Goal: Task Accomplishment & Management: Complete application form

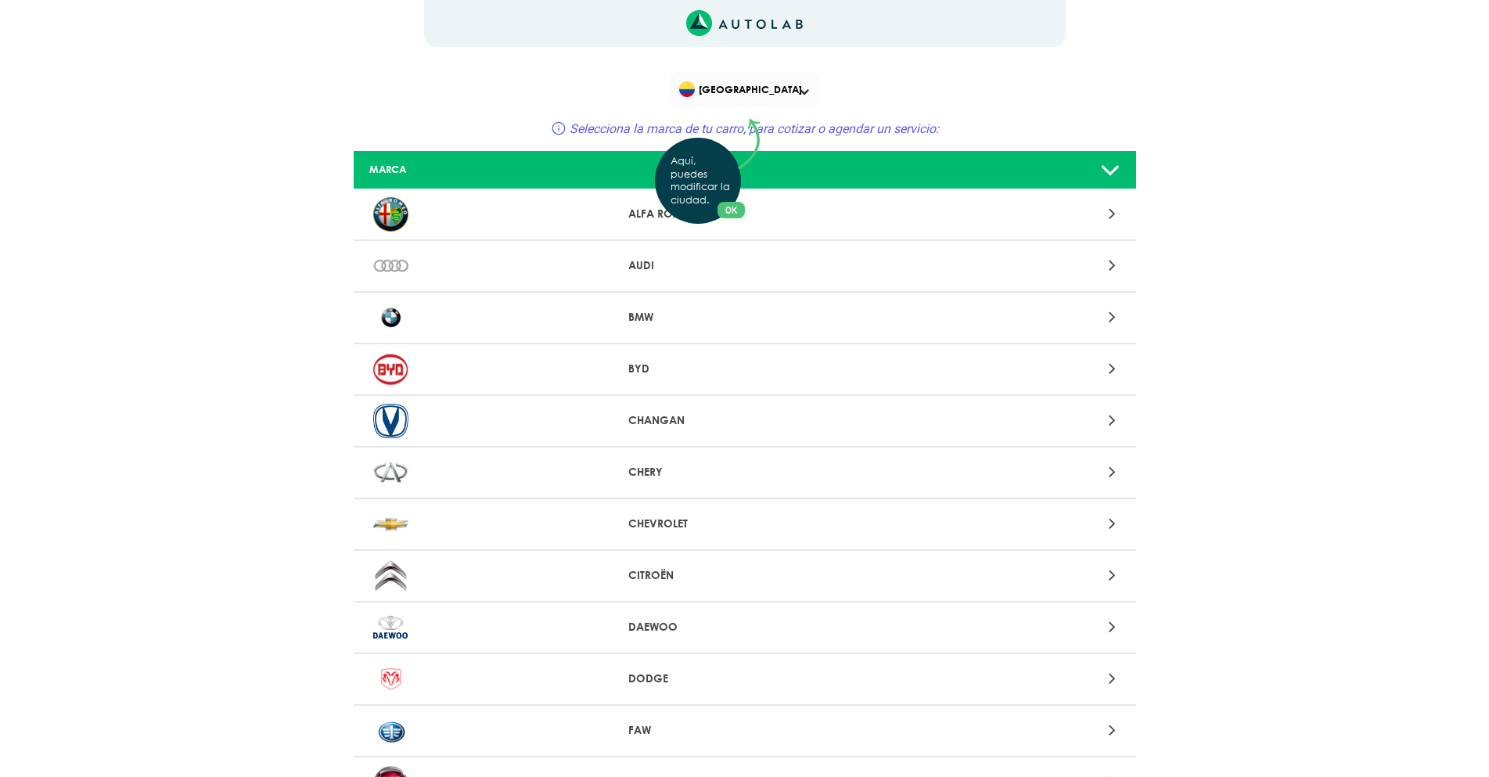
click at [805, 94] on div "Aquí, puedes modificar la ciudad. OK .aex,.bex{fill:none!important;stroke:#50c4…" at bounding box center [744, 388] width 1489 height 777
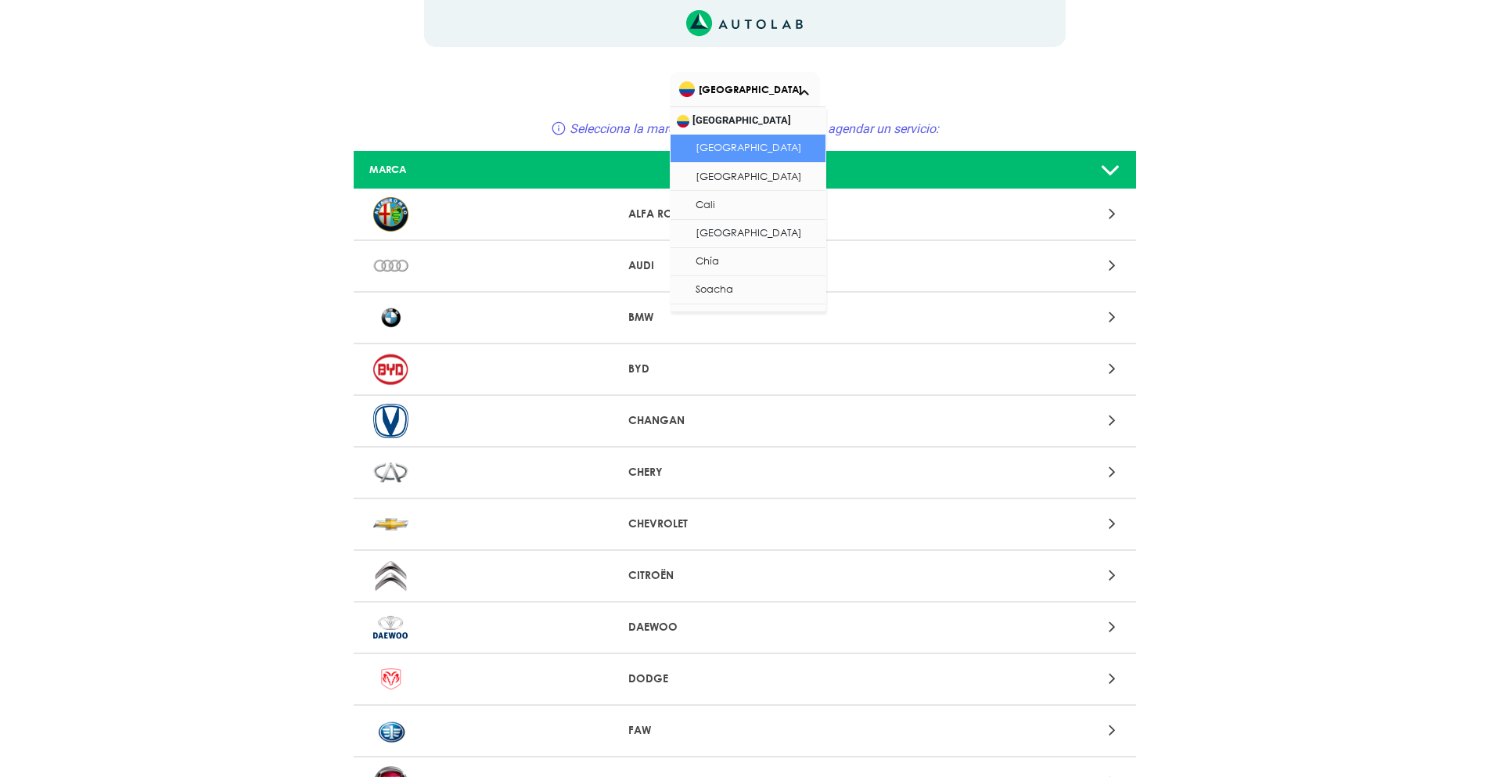
click at [808, 88] on div "[GEOGRAPHIC_DATA]" at bounding box center [745, 89] width 150 height 34
click at [752, 196] on li "Cali" at bounding box center [748, 205] width 155 height 28
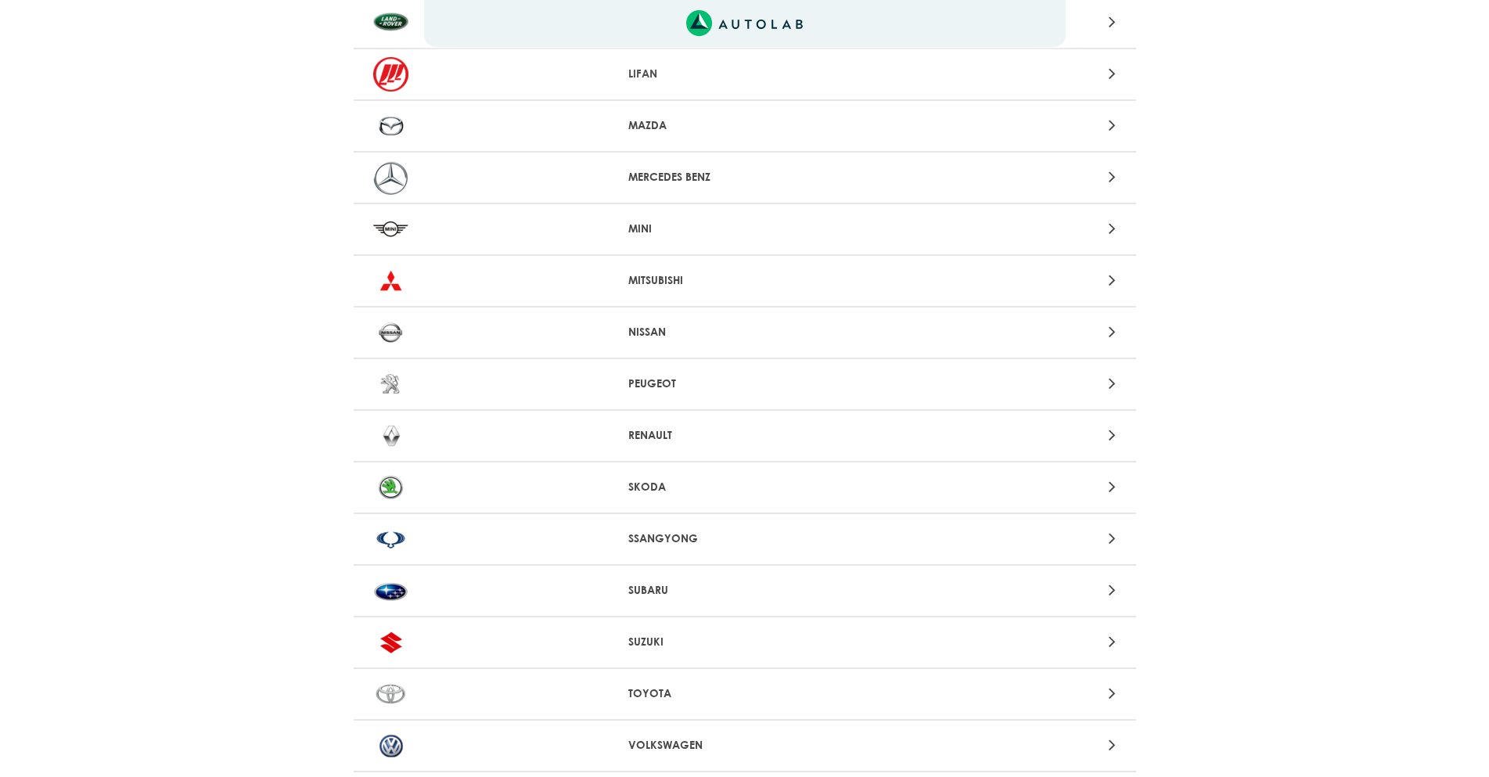
scroll to position [1252, 0]
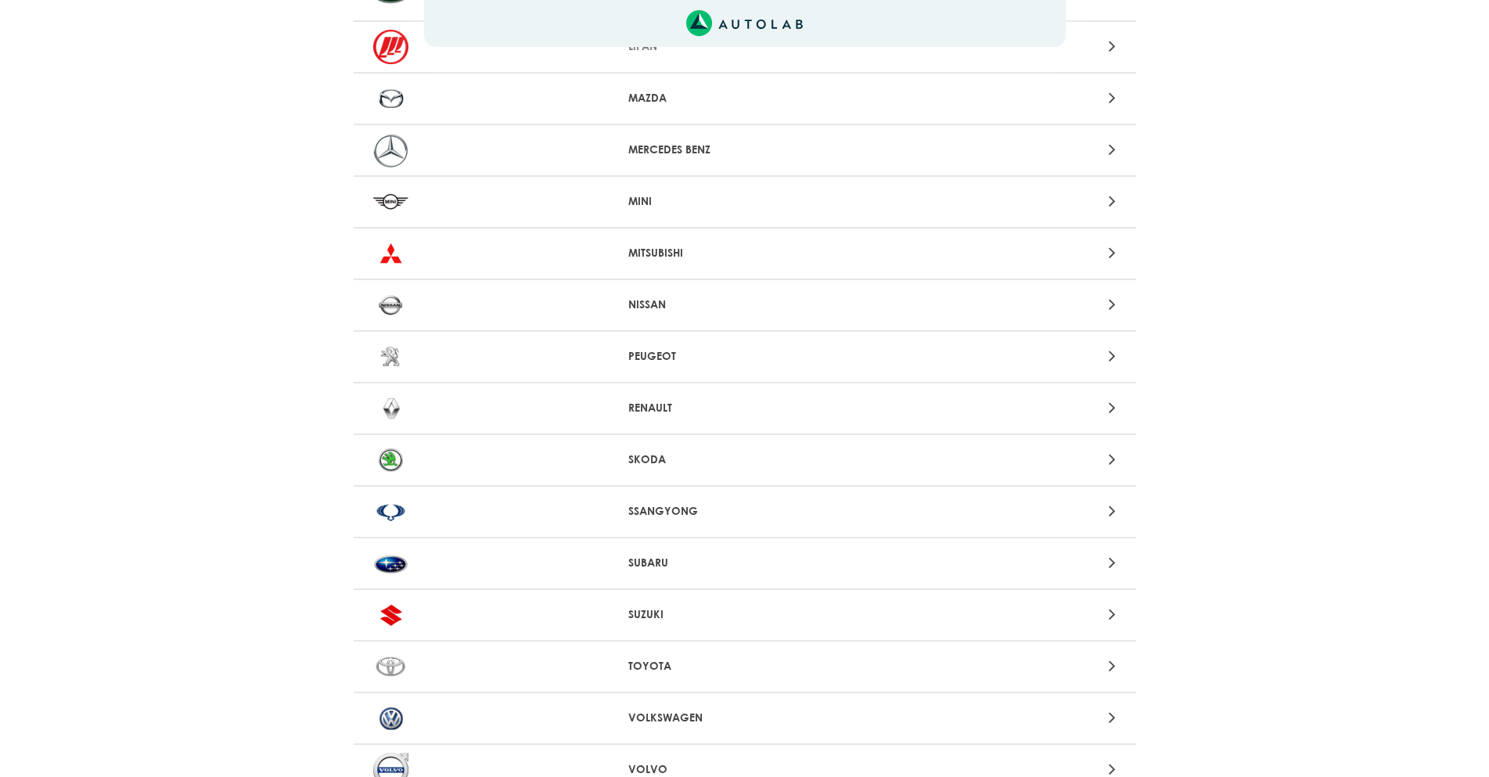
click at [1103, 293] on div "NISSAN" at bounding box center [745, 306] width 782 height 52
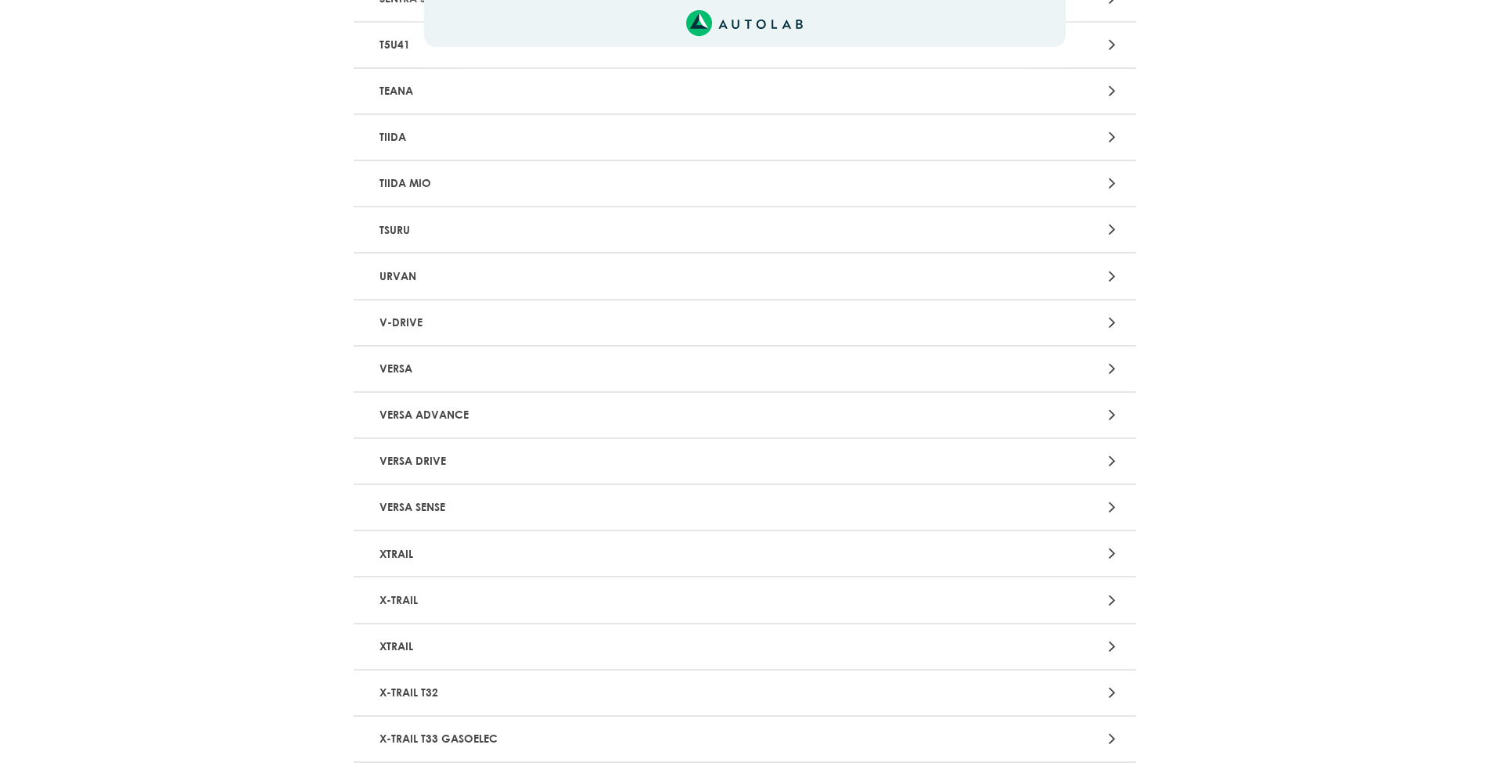
scroll to position [1993, 0]
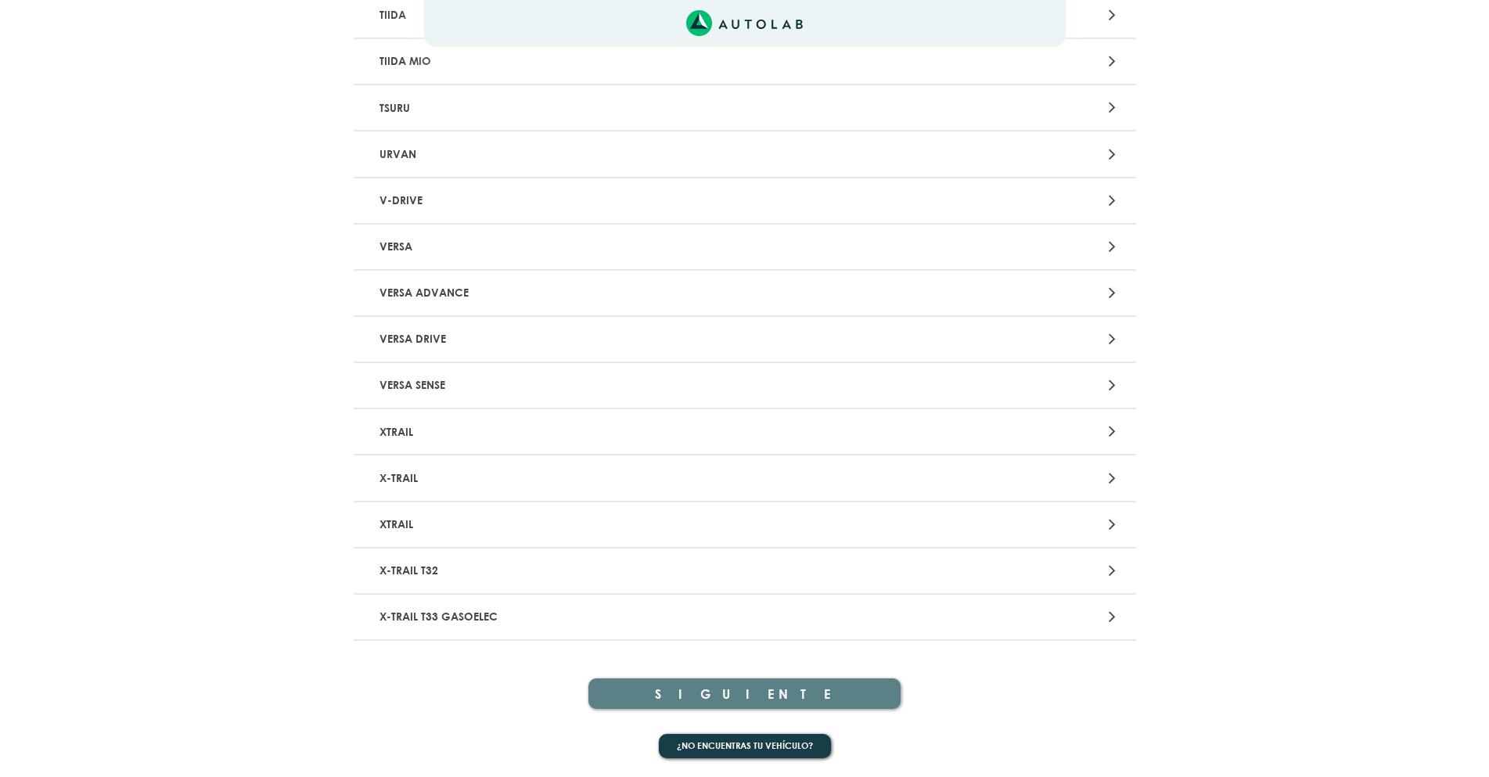
click at [1115, 565] on icon at bounding box center [1112, 570] width 7 height 20
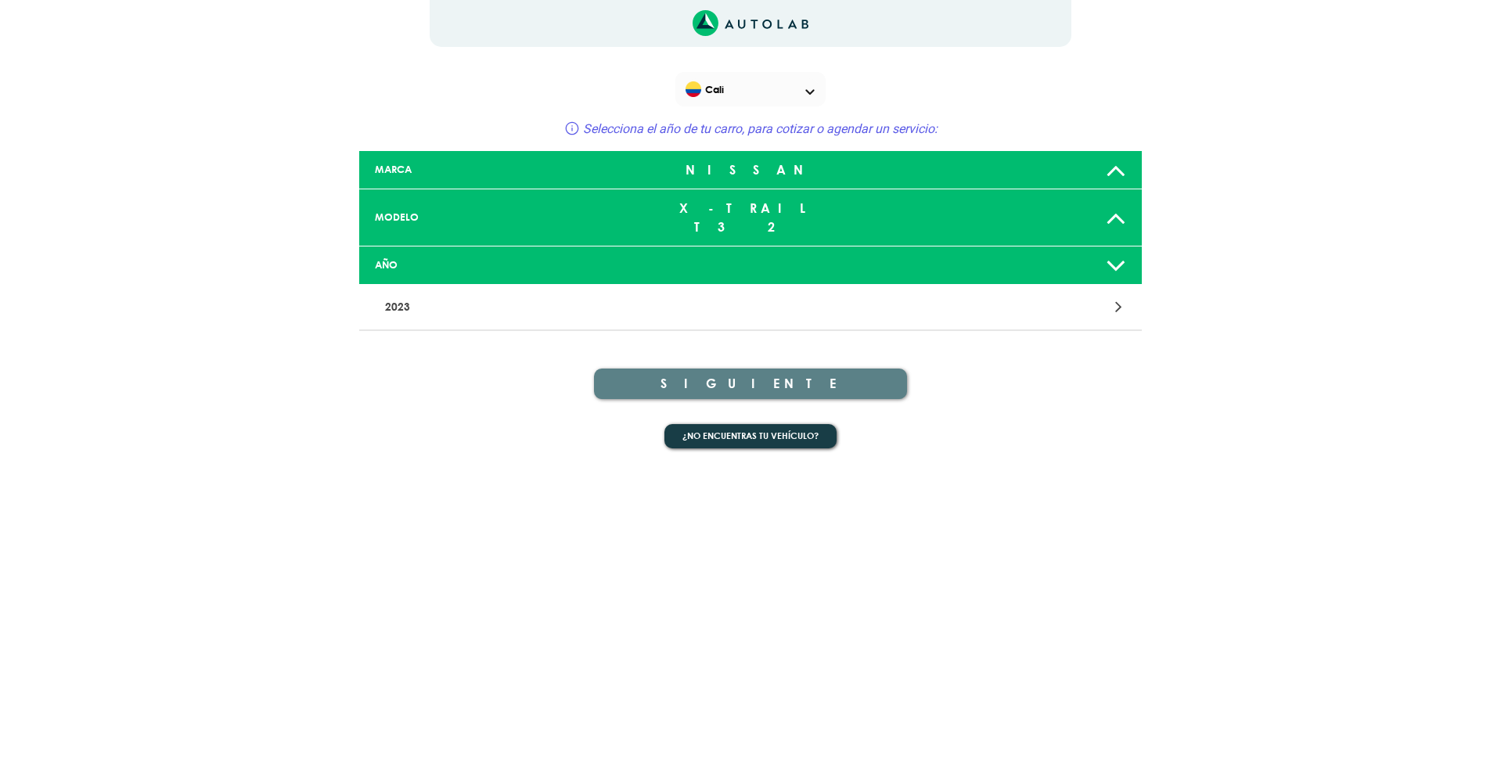
click at [1114, 250] on icon at bounding box center [1116, 265] width 20 height 31
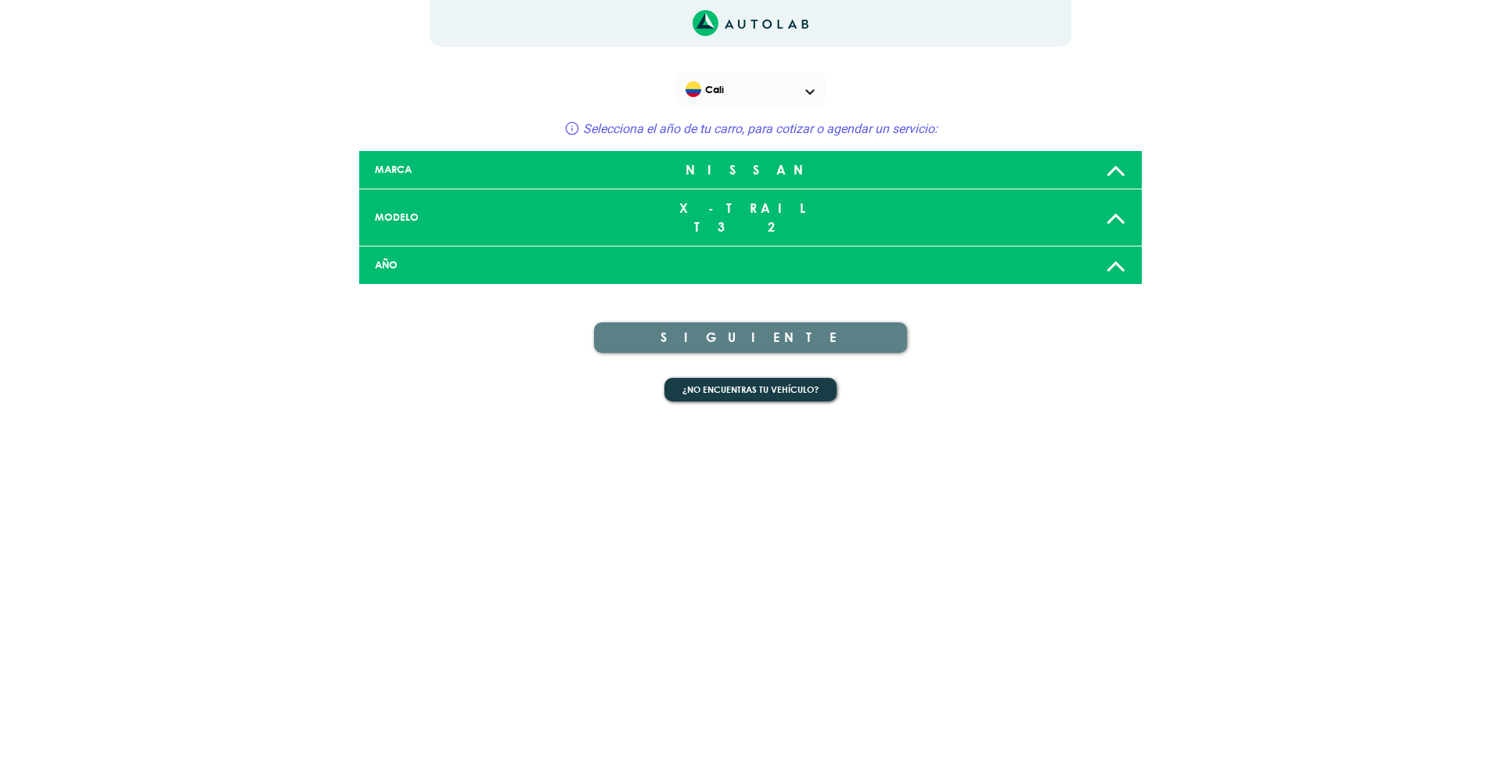
click at [1114, 250] on icon at bounding box center [1116, 265] width 20 height 31
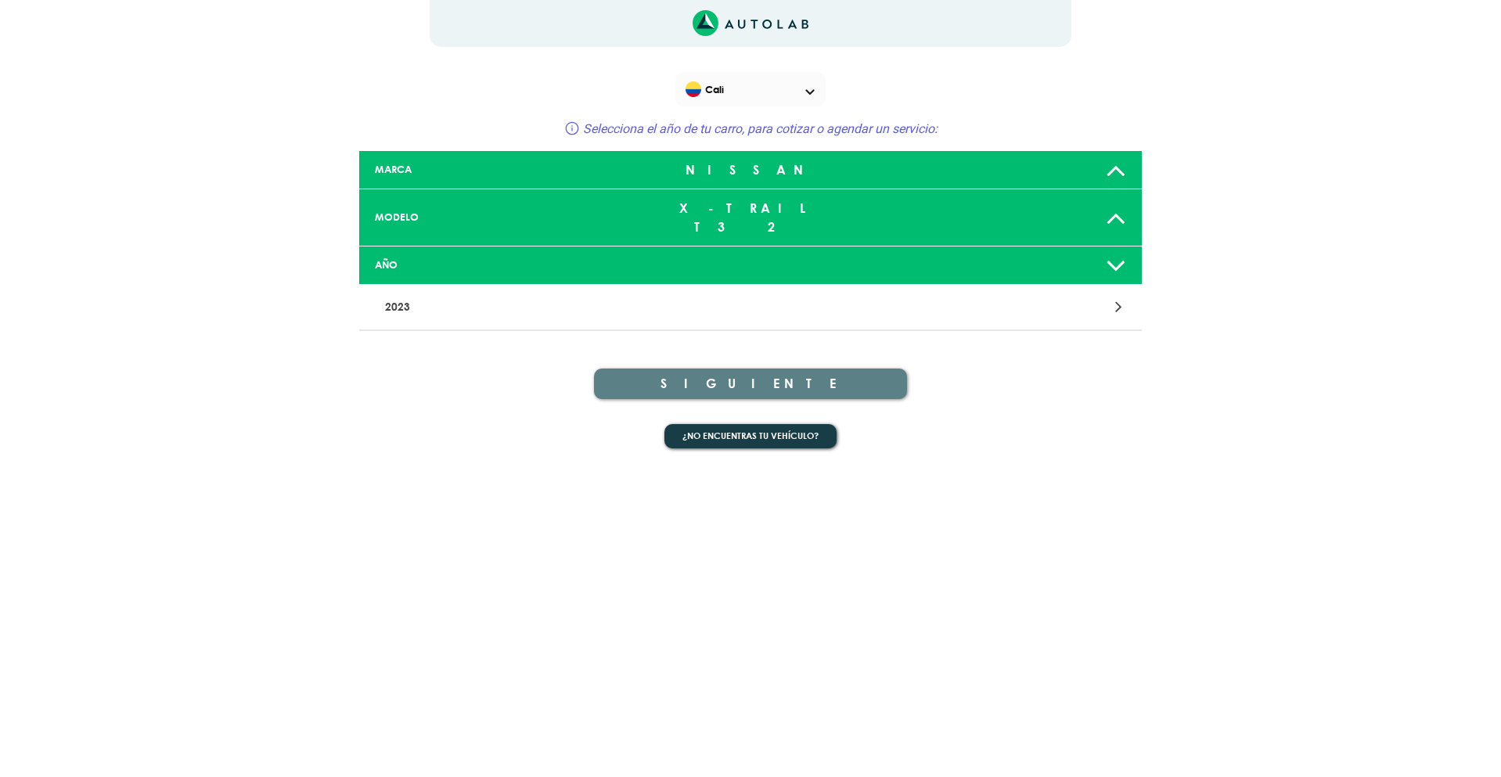
click at [1119, 297] on icon at bounding box center [1118, 307] width 7 height 20
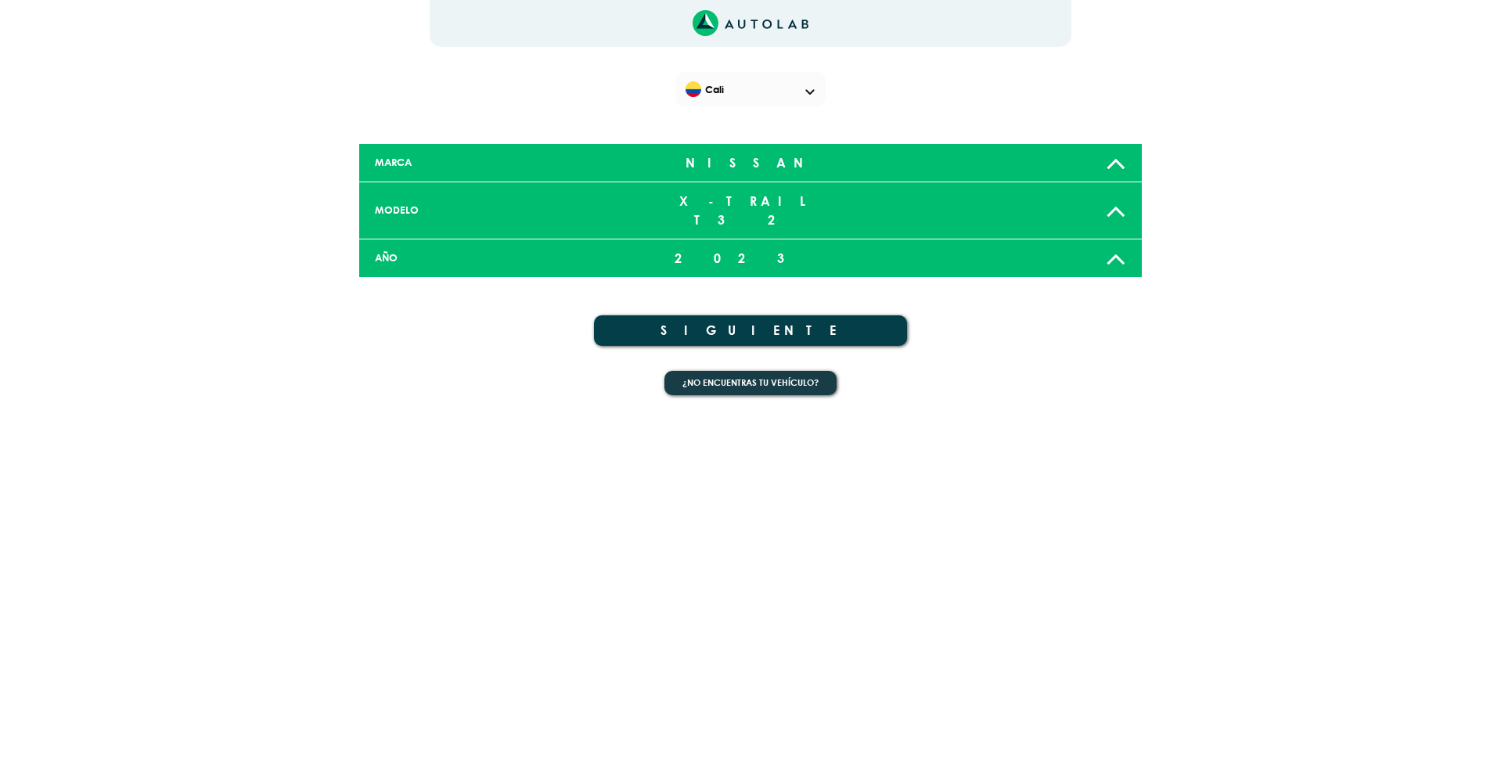
click at [1111, 243] on icon at bounding box center [1116, 258] width 20 height 31
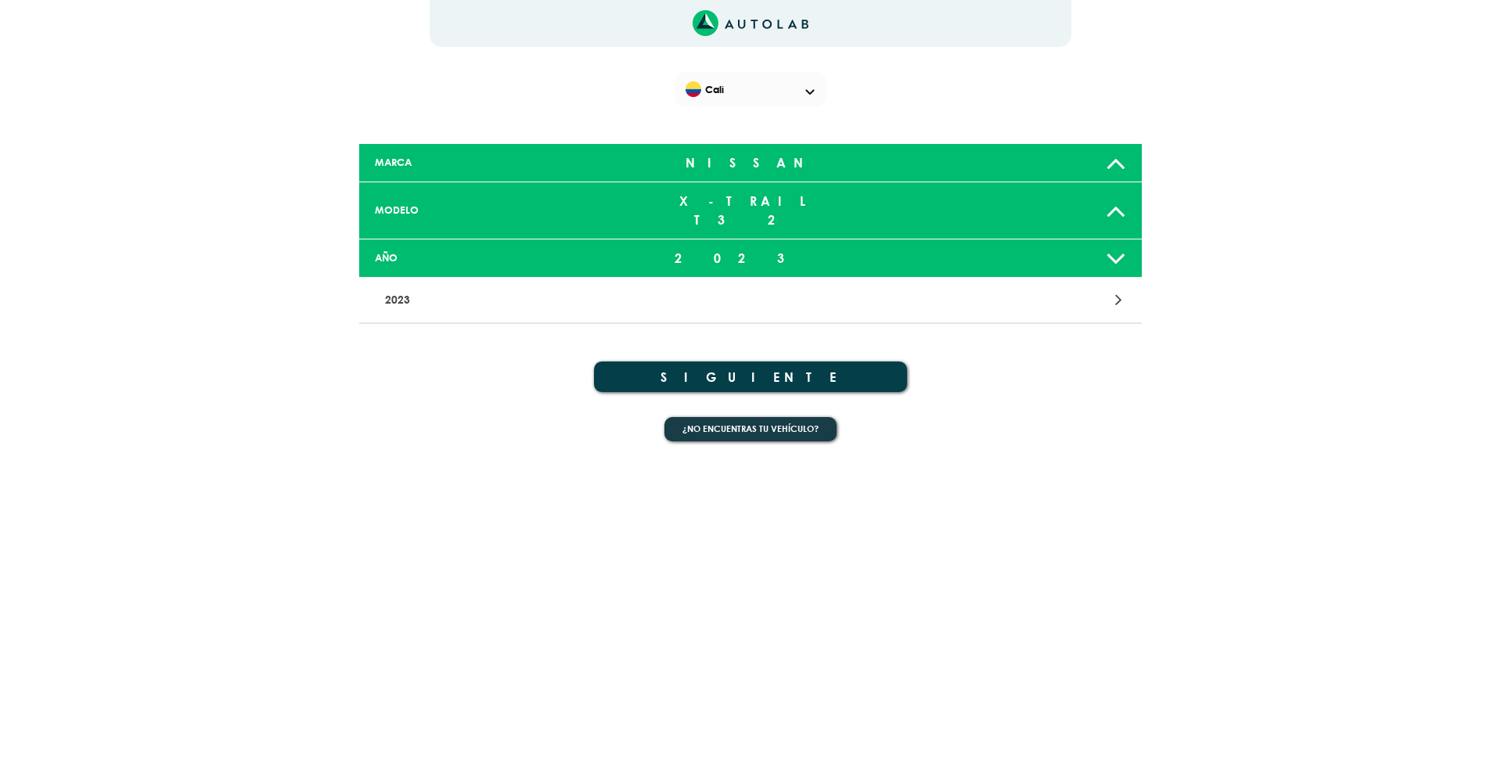
click at [415, 286] on p "2023" at bounding box center [622, 300] width 487 height 29
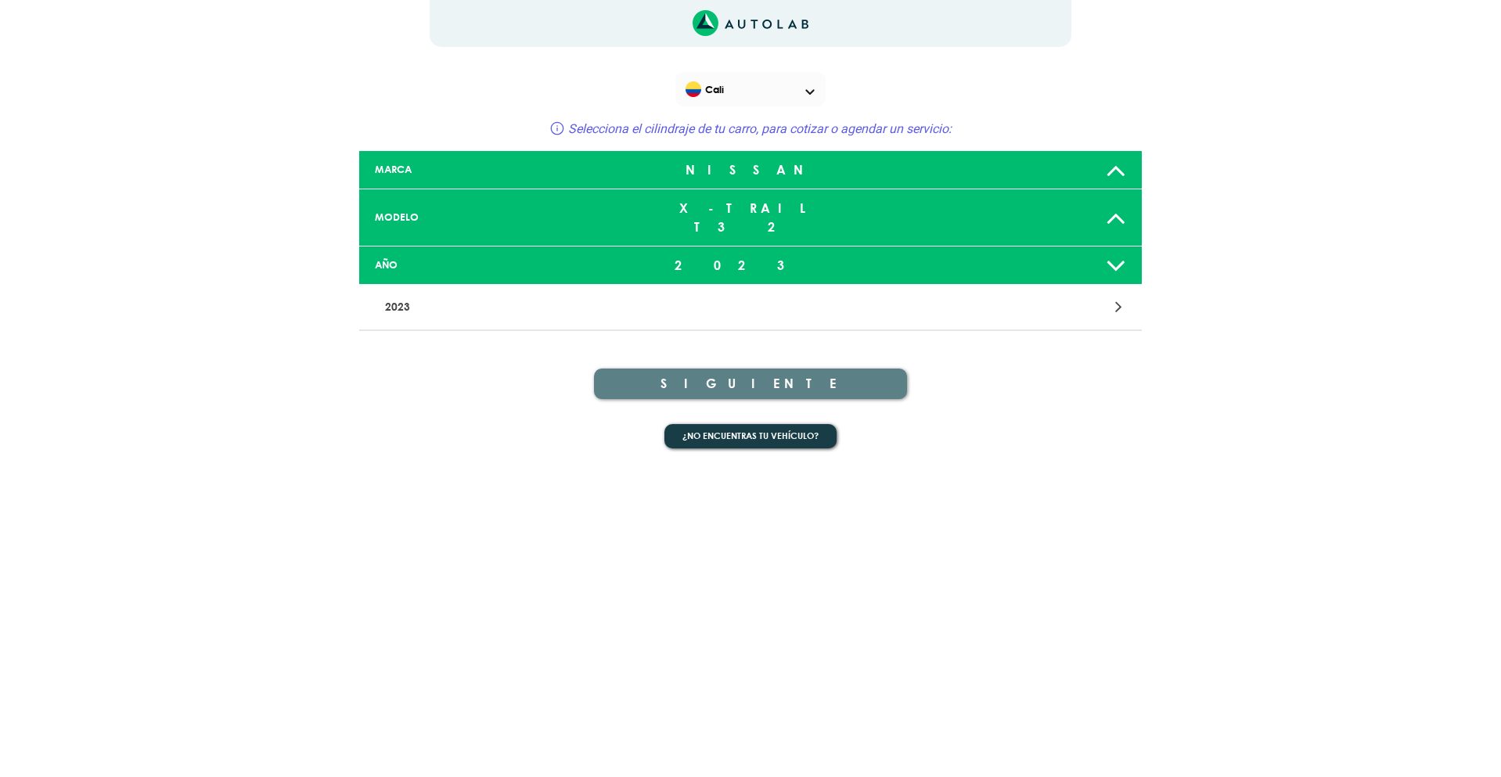
click at [732, 250] on div "2023" at bounding box center [750, 265] width 258 height 31
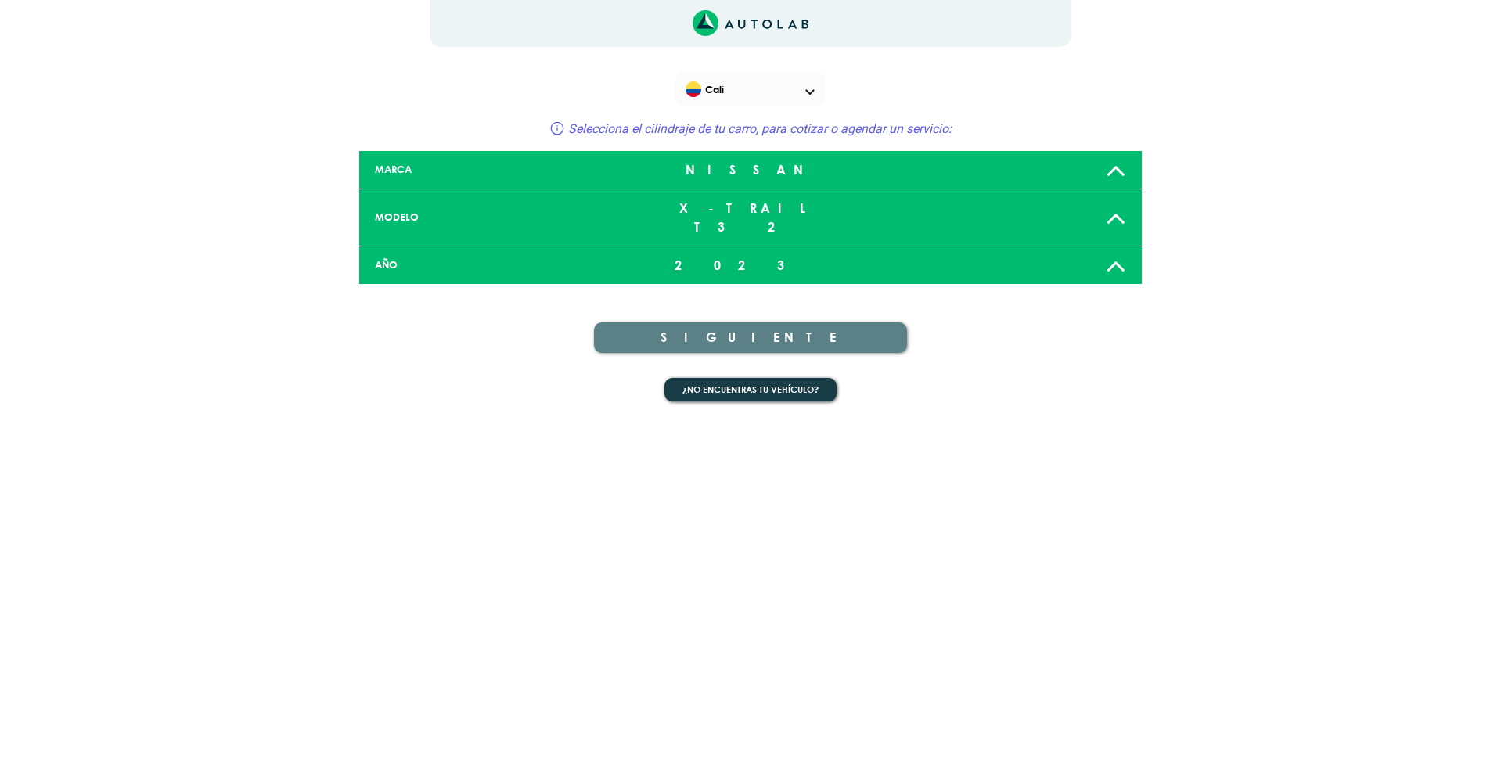
click at [752, 250] on div "2023" at bounding box center [750, 265] width 258 height 31
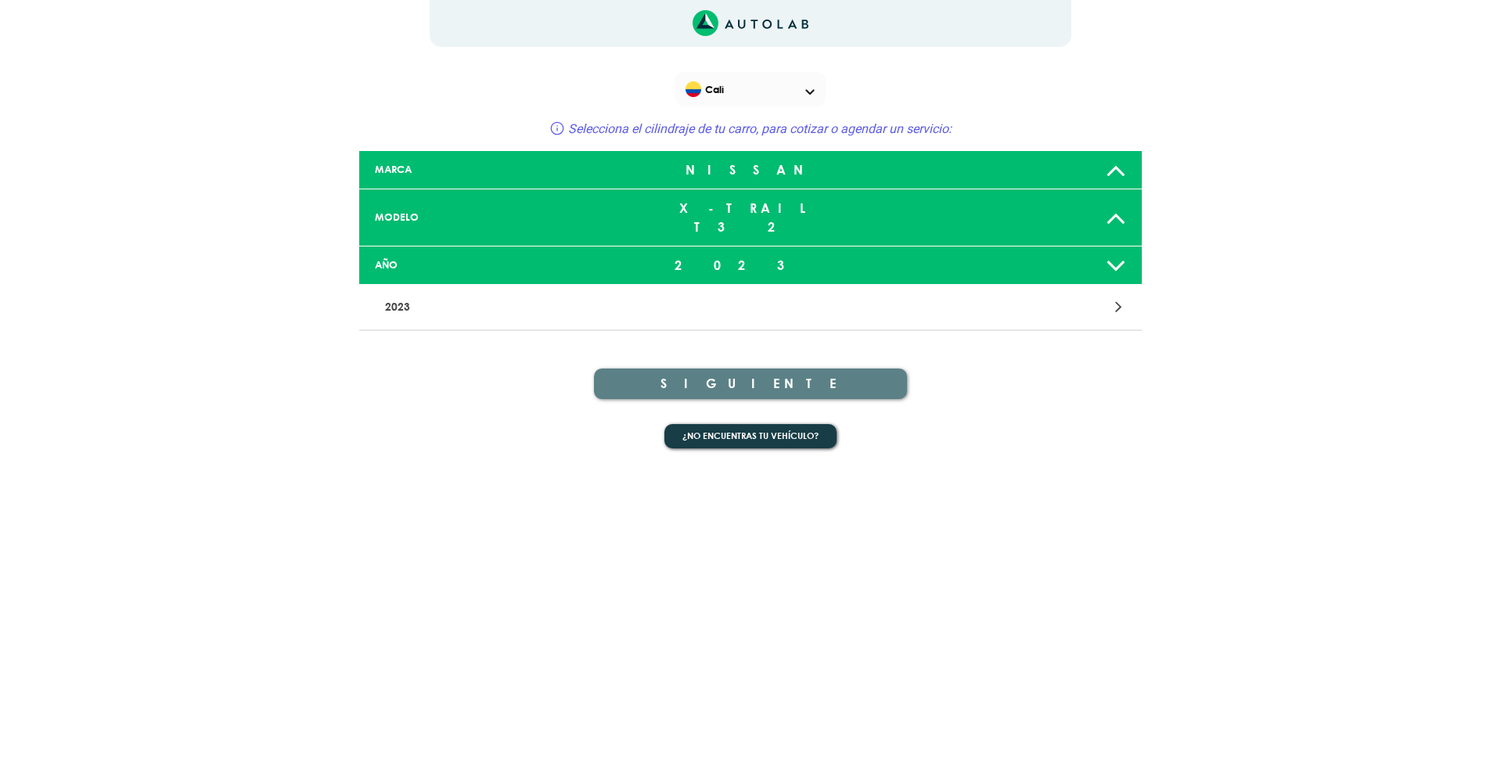
click at [1119, 250] on icon at bounding box center [1116, 265] width 20 height 31
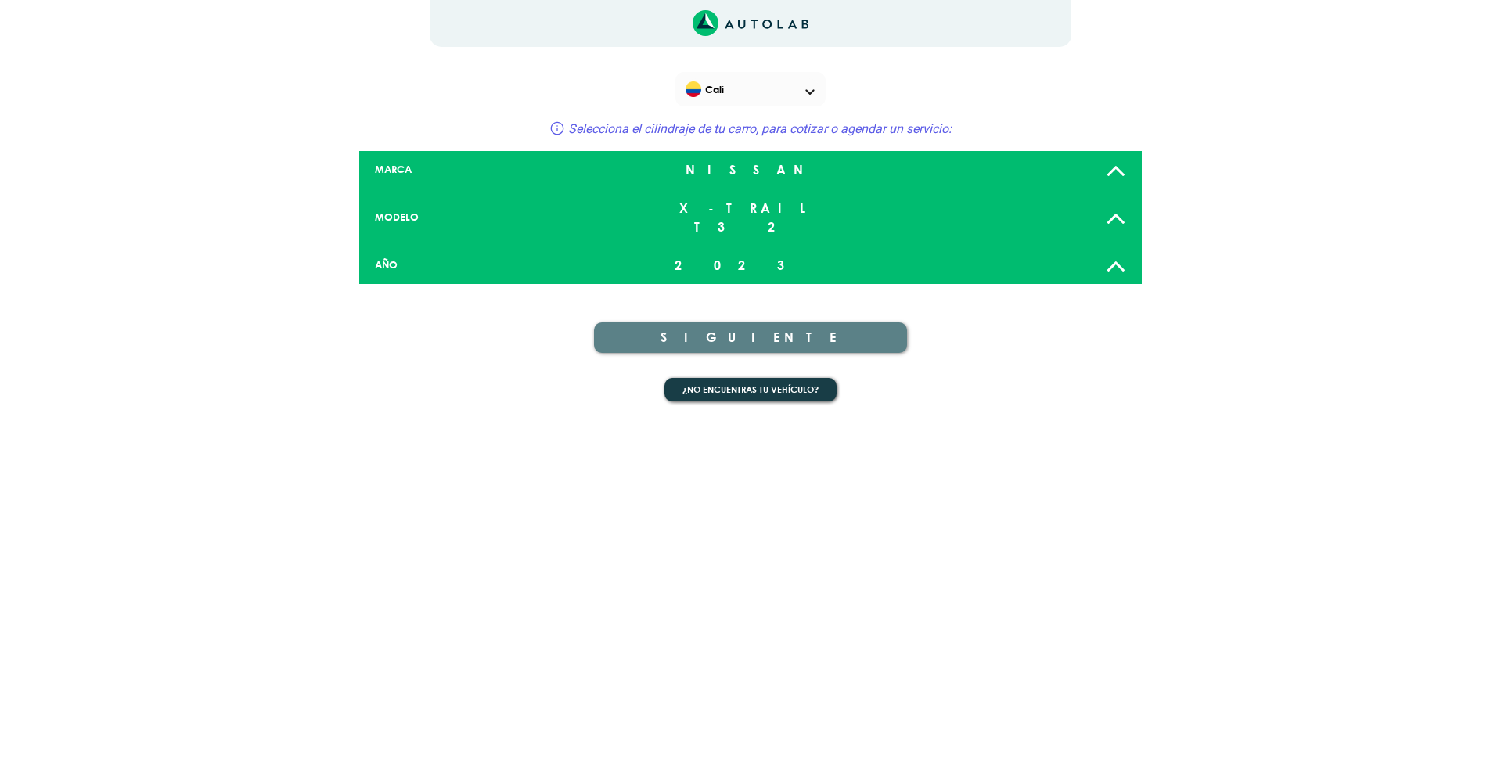
click at [778, 250] on div "2023" at bounding box center [750, 265] width 258 height 31
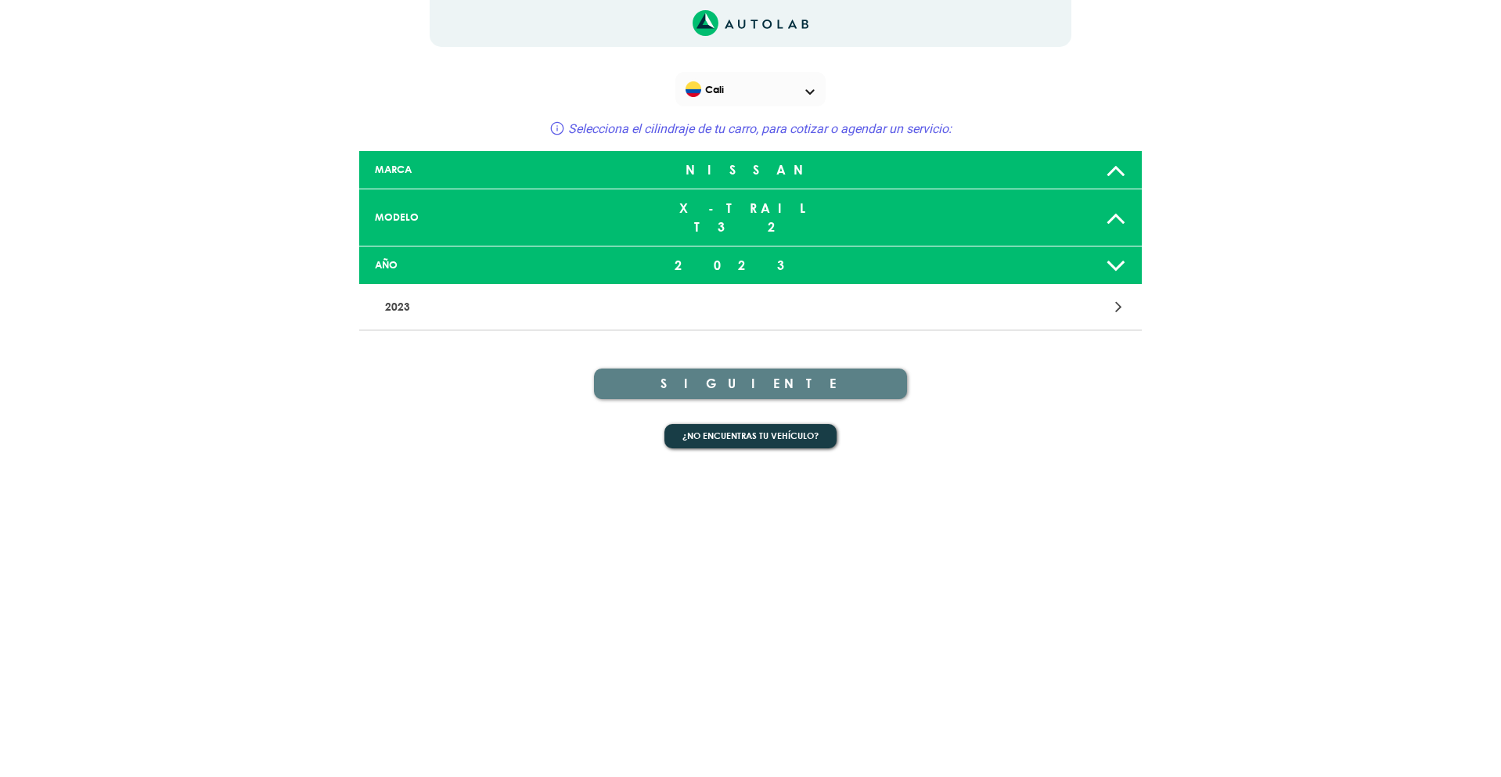
click at [395, 246] on div "AÑO 2023" at bounding box center [750, 265] width 782 height 38
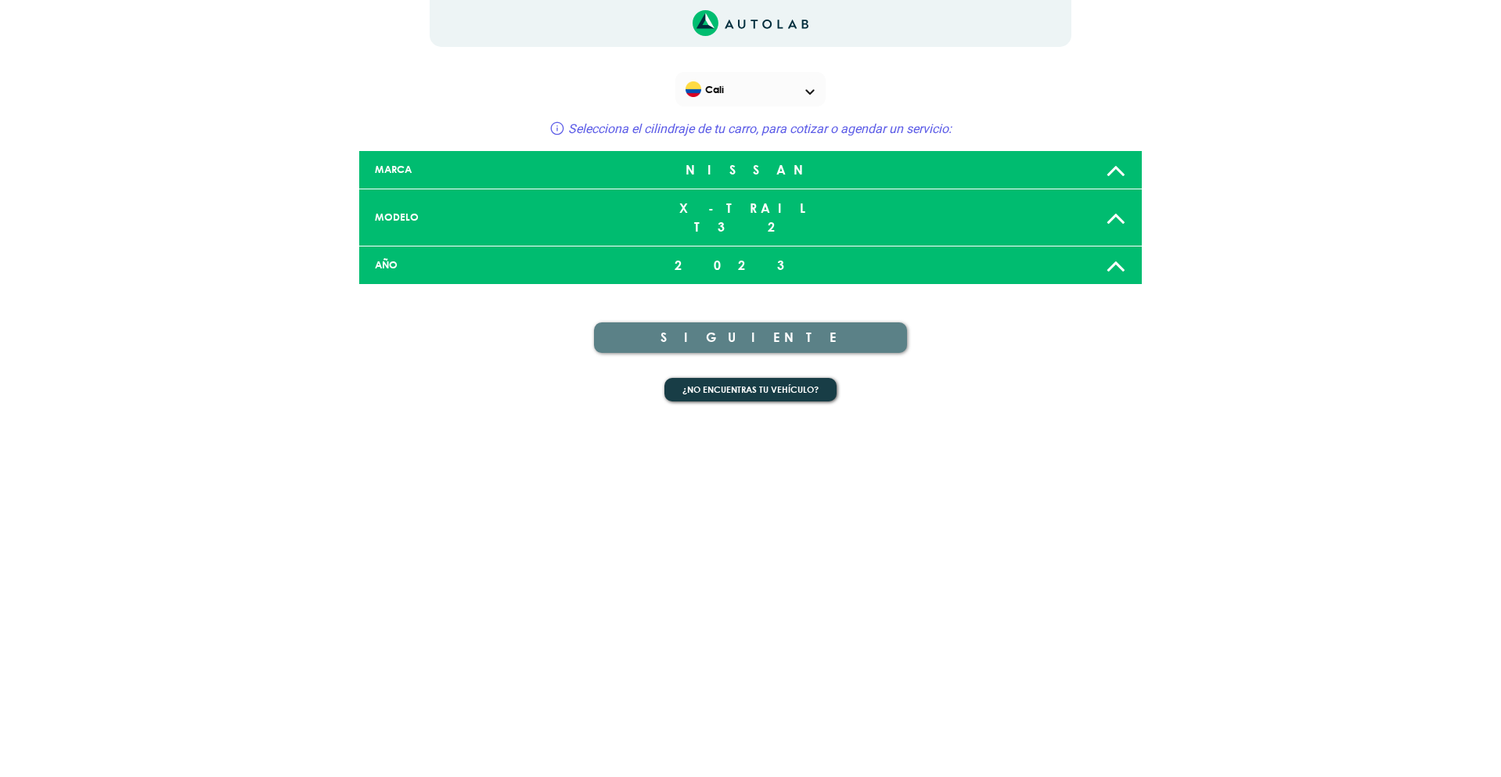
drag, startPoint x: 762, startPoint y: 241, endPoint x: 729, endPoint y: 246, distance: 33.3
click at [729, 250] on div "2023" at bounding box center [750, 265] width 258 height 31
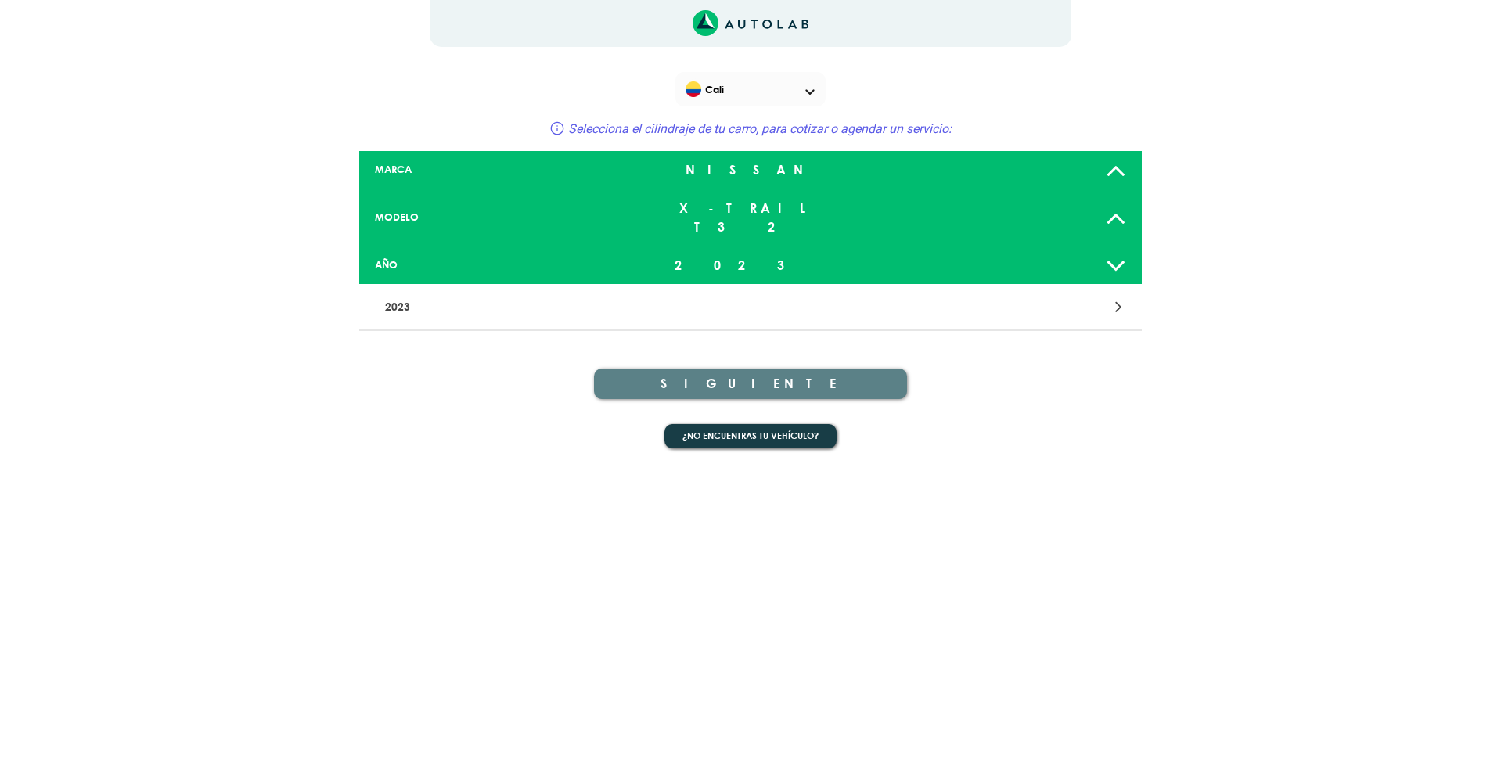
click at [791, 204] on div "X-TRAIL T32" at bounding box center [750, 217] width 258 height 50
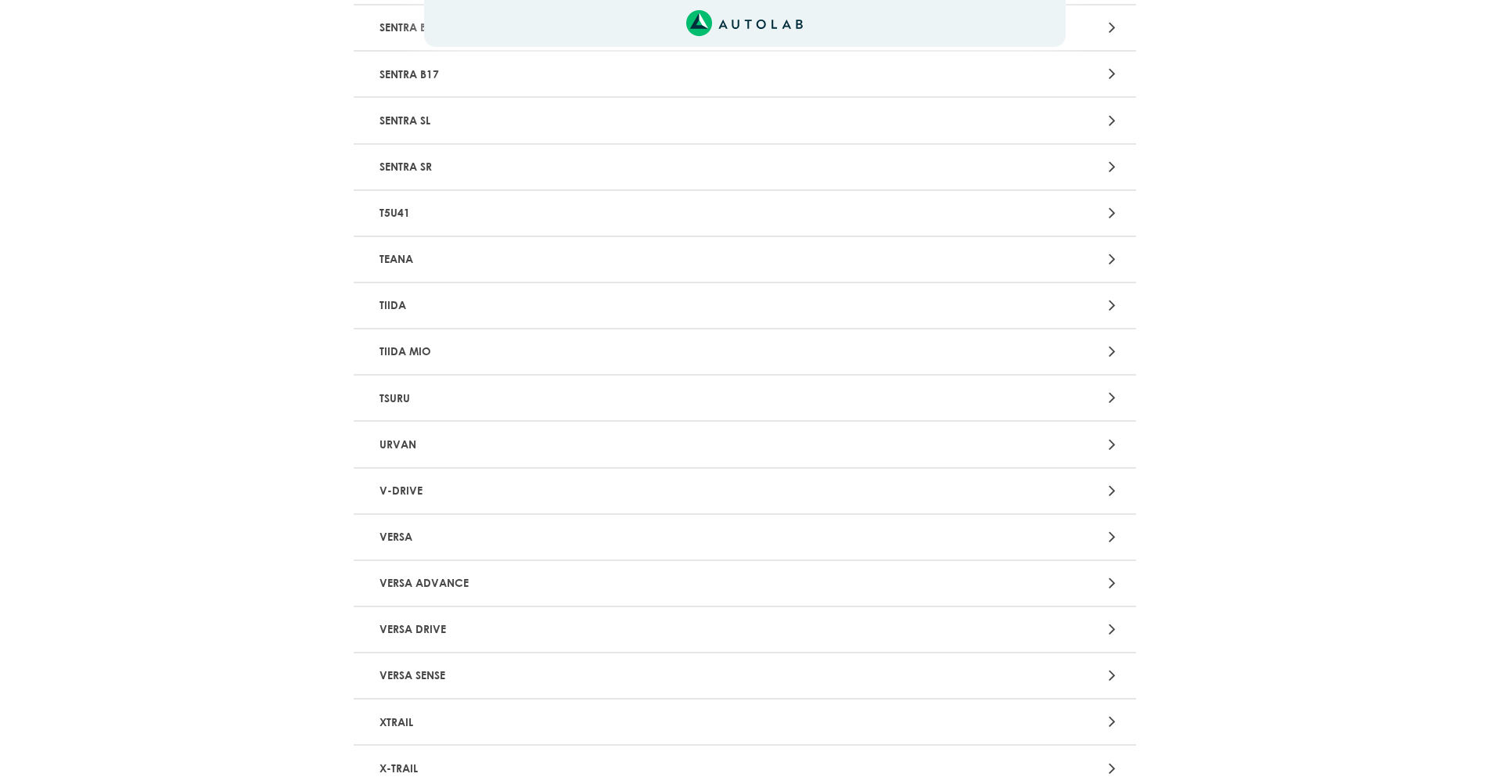
scroll to position [2031, 0]
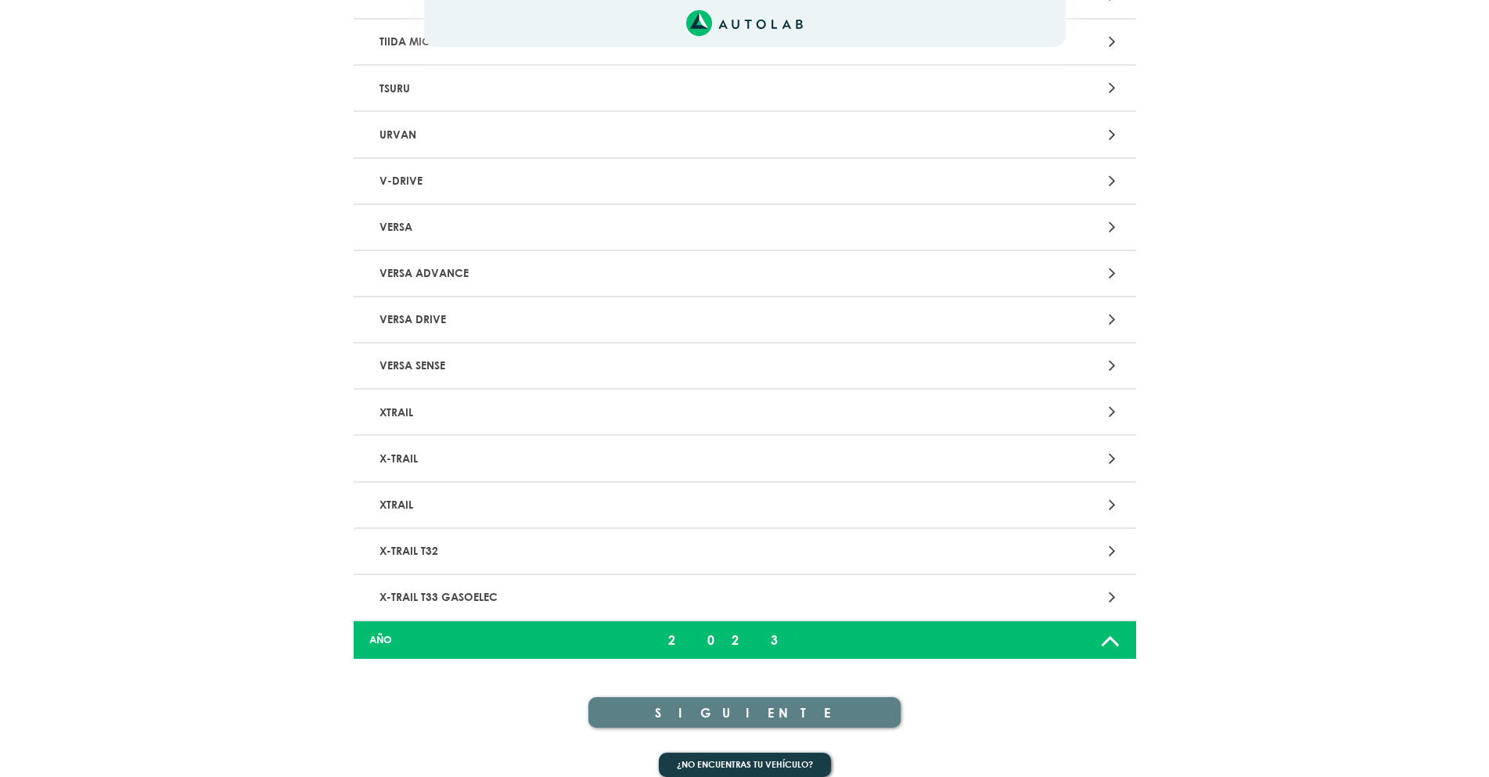
click at [1115, 541] on icon at bounding box center [1112, 551] width 7 height 20
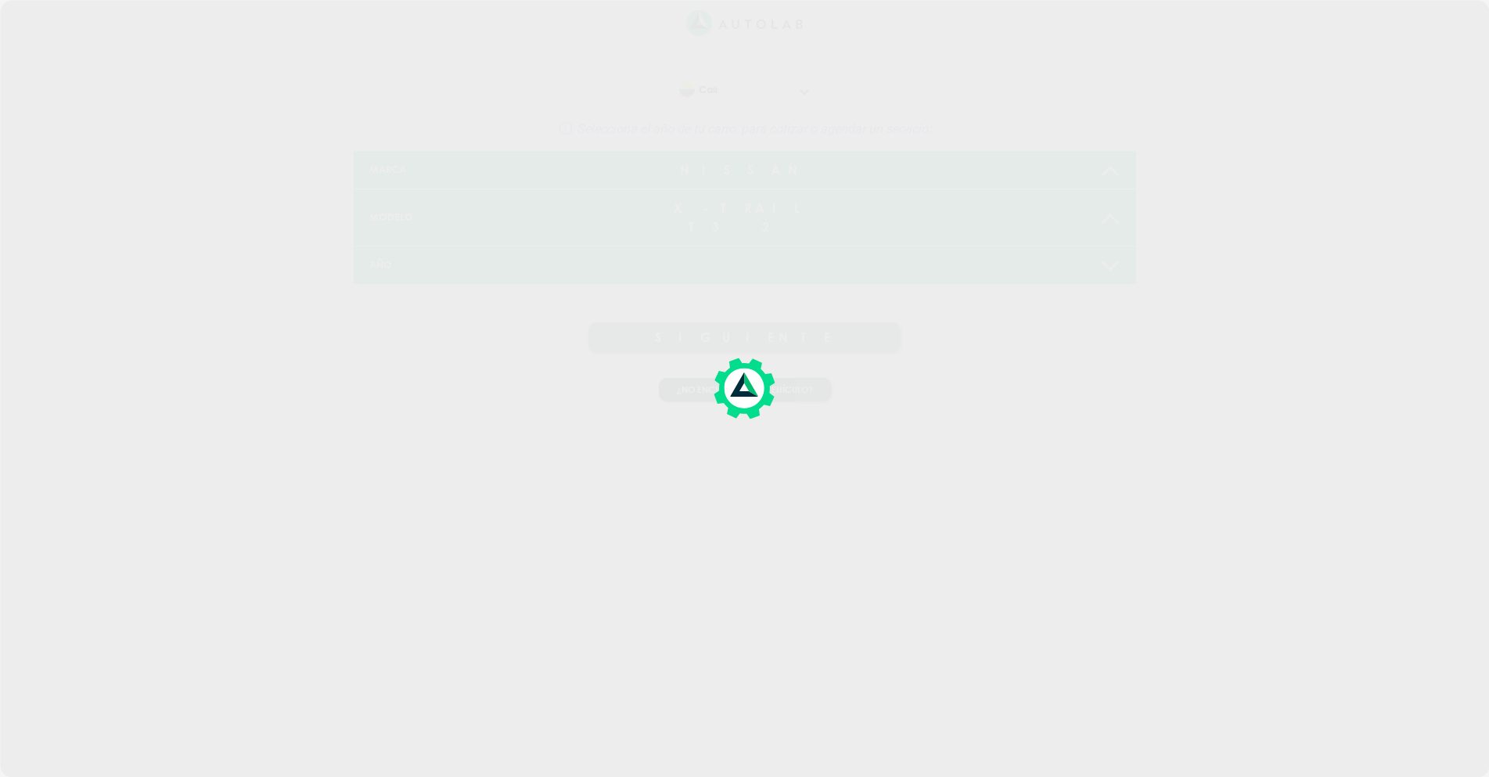
scroll to position [0, 0]
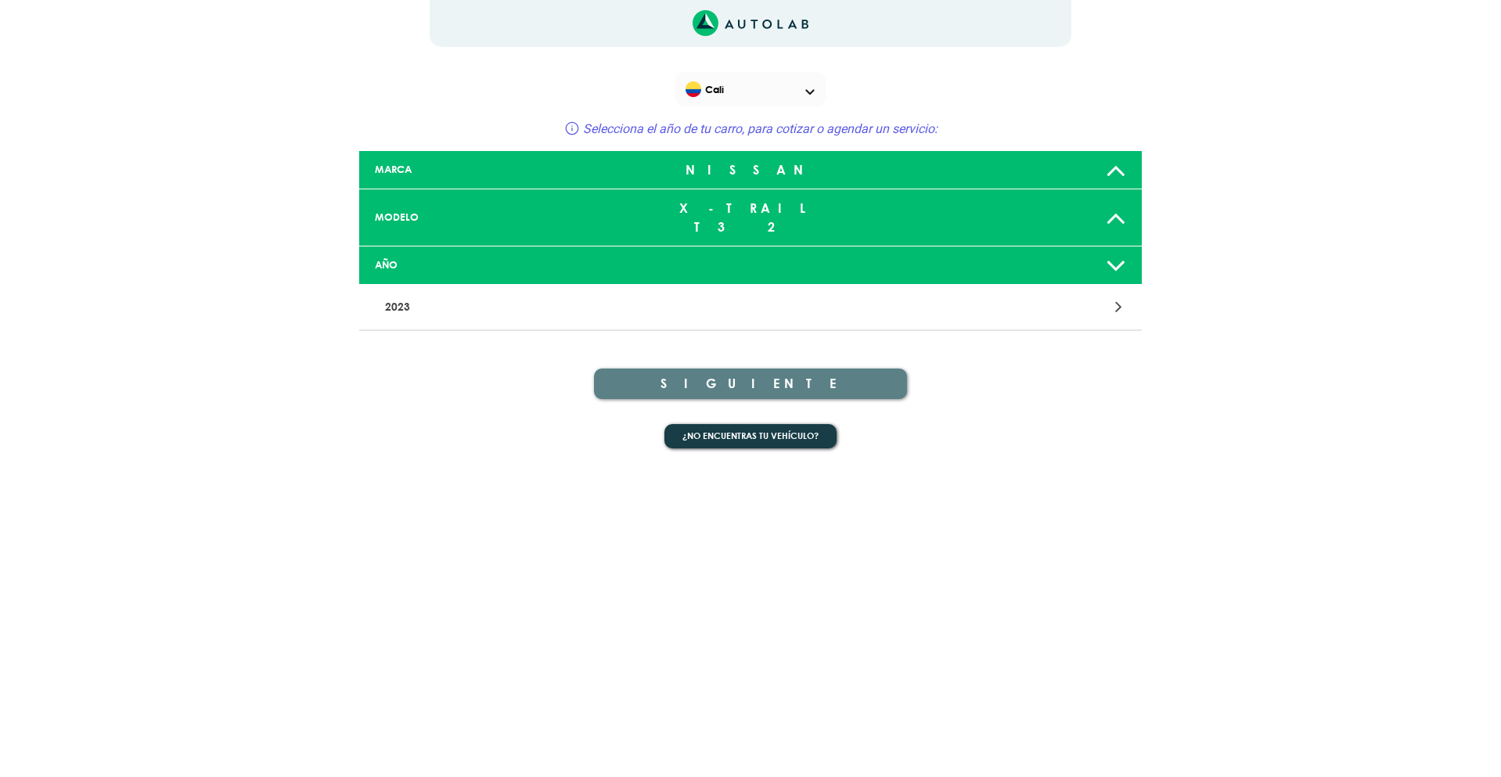
click at [741, 204] on div "X-TRAIL T32" at bounding box center [750, 217] width 258 height 50
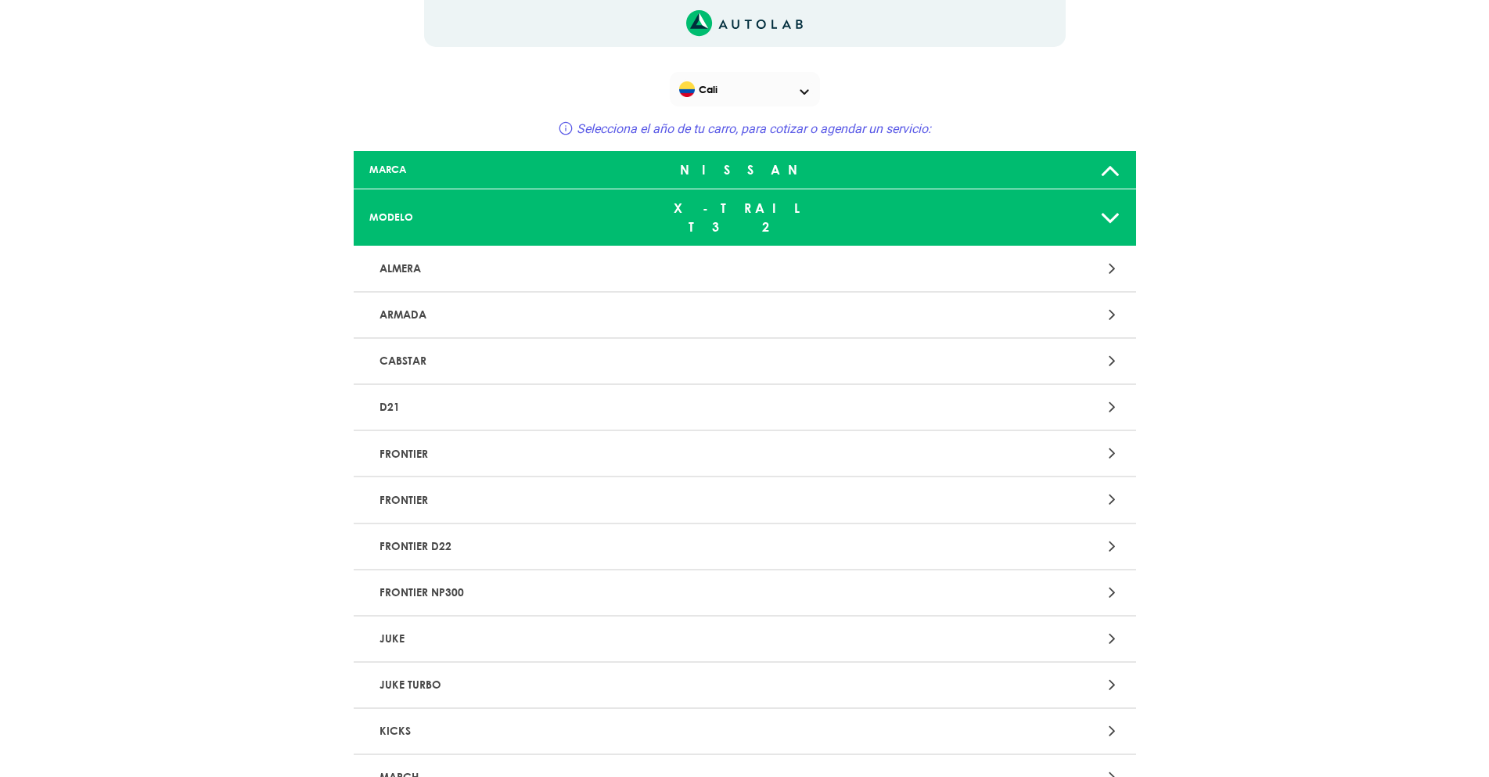
click at [741, 204] on div "X-TRAIL T32" at bounding box center [745, 217] width 258 height 50
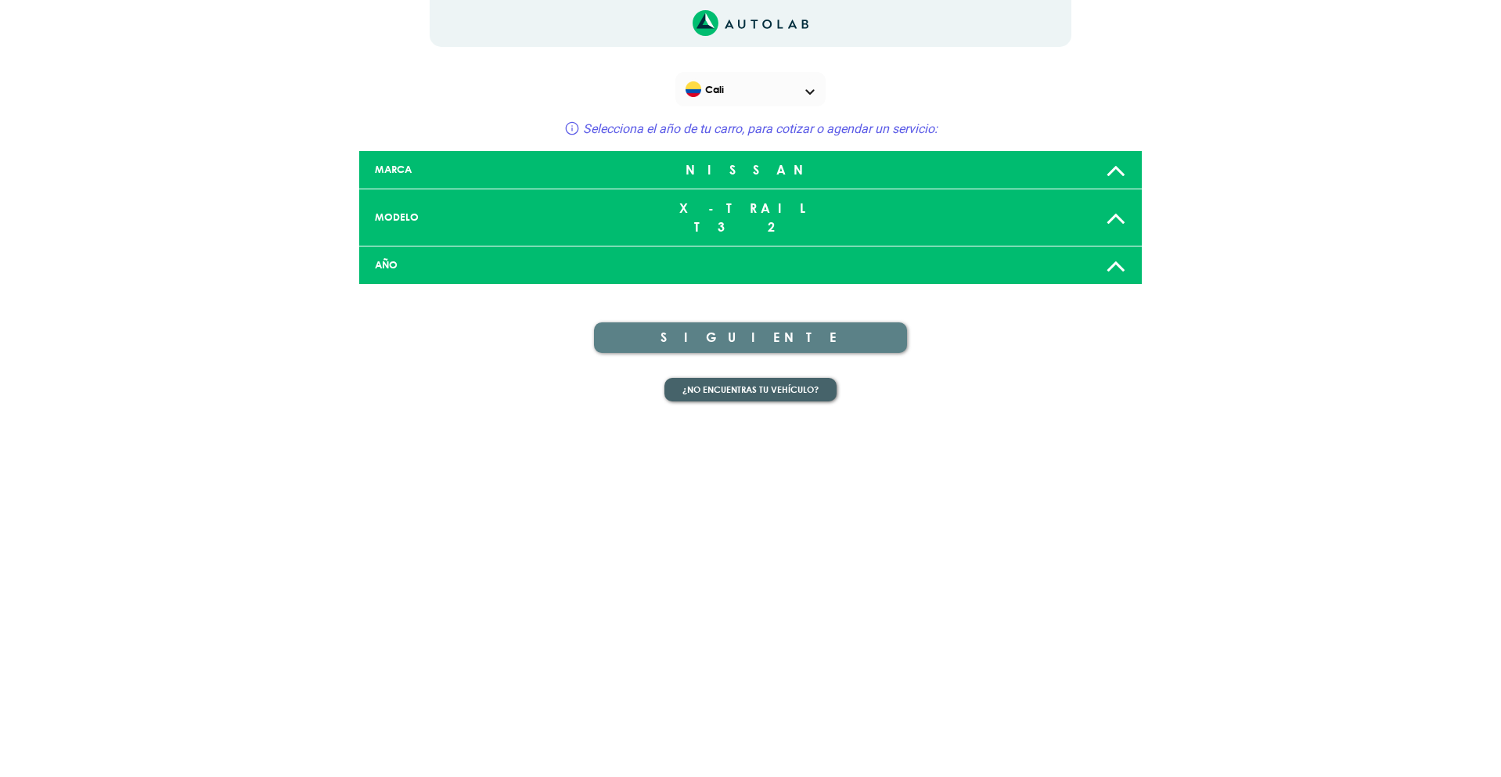
click at [748, 378] on button "¿No encuentras tu vehículo?" at bounding box center [750, 390] width 172 height 24
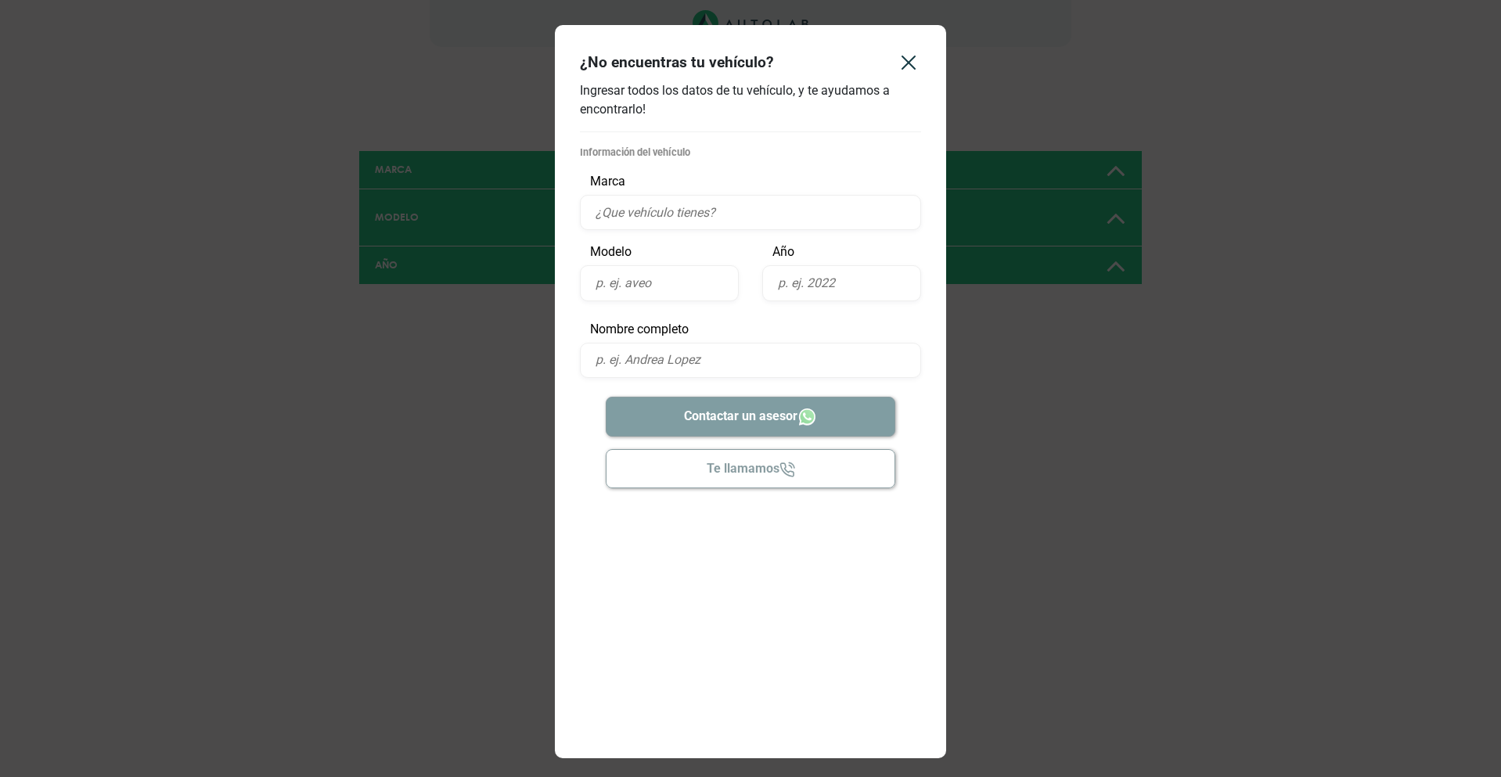
click at [669, 210] on input "text" at bounding box center [750, 212] width 341 height 35
type input "NISSAN"
click at [638, 288] on input "text" at bounding box center [659, 282] width 159 height 35
type input "XTRAIL T32"
click at [787, 285] on input "text" at bounding box center [841, 282] width 159 height 35
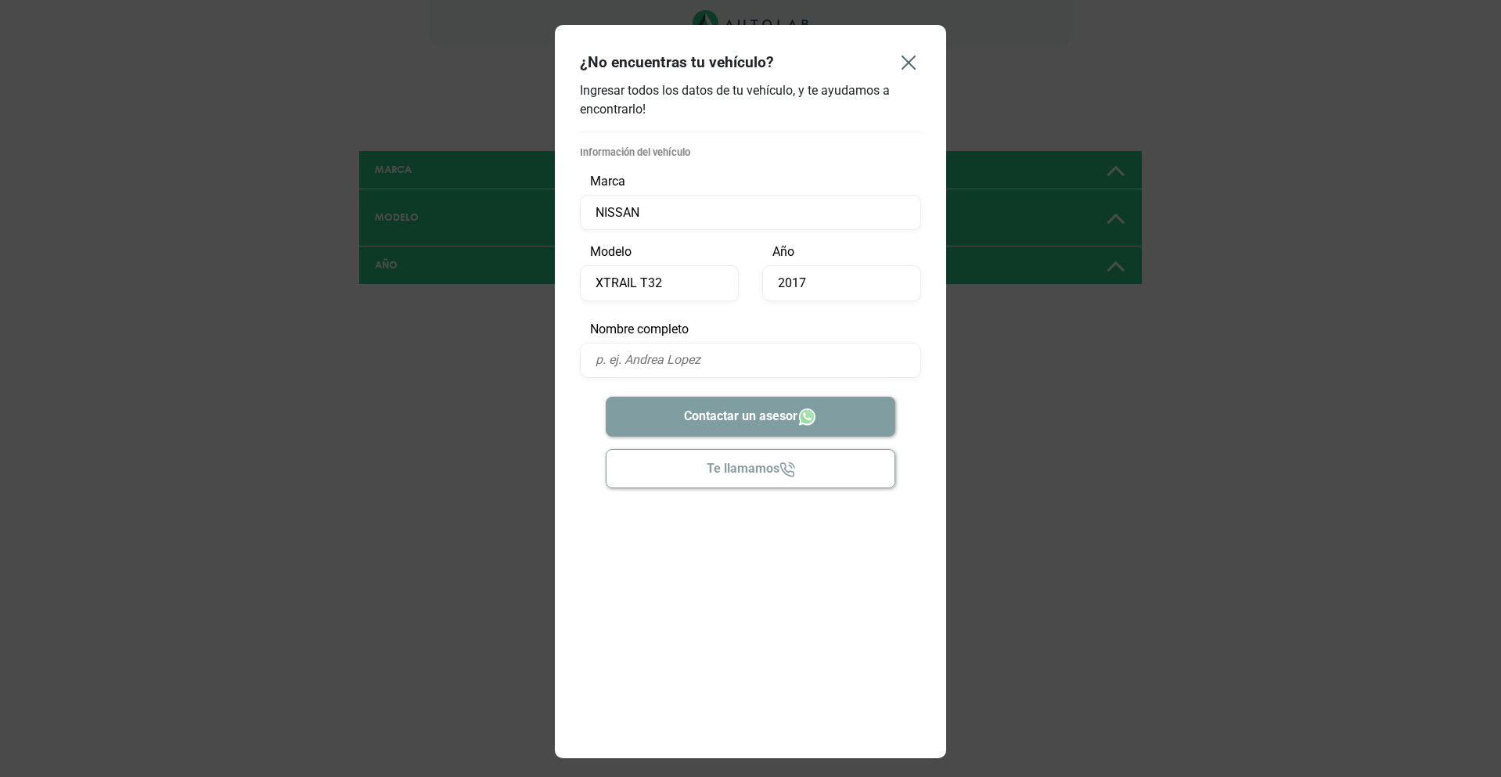
type input "2017"
click at [903, 60] on icon "Close" at bounding box center [908, 62] width 25 height 25
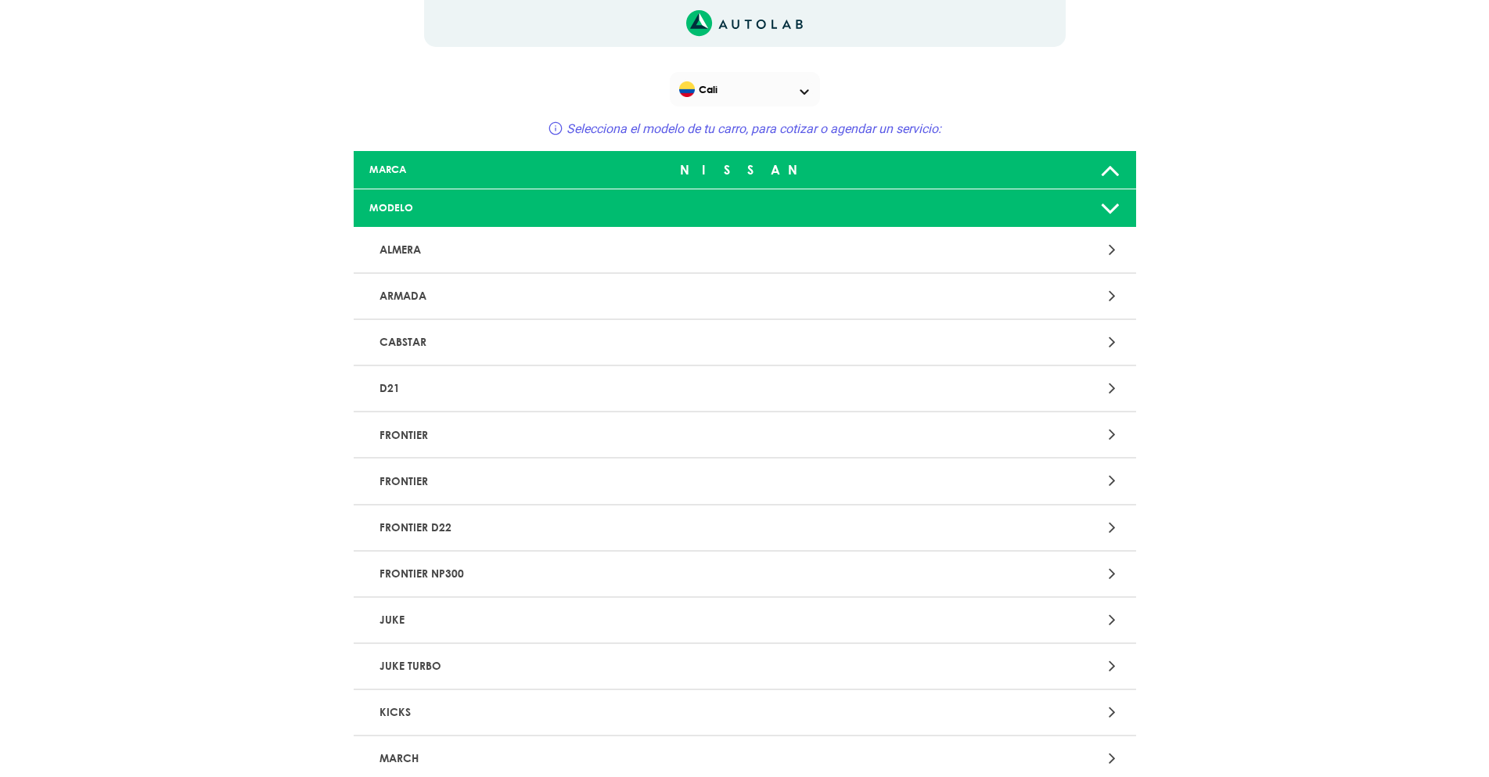
scroll to position [1252, 0]
